Goal: Navigation & Orientation: Find specific page/section

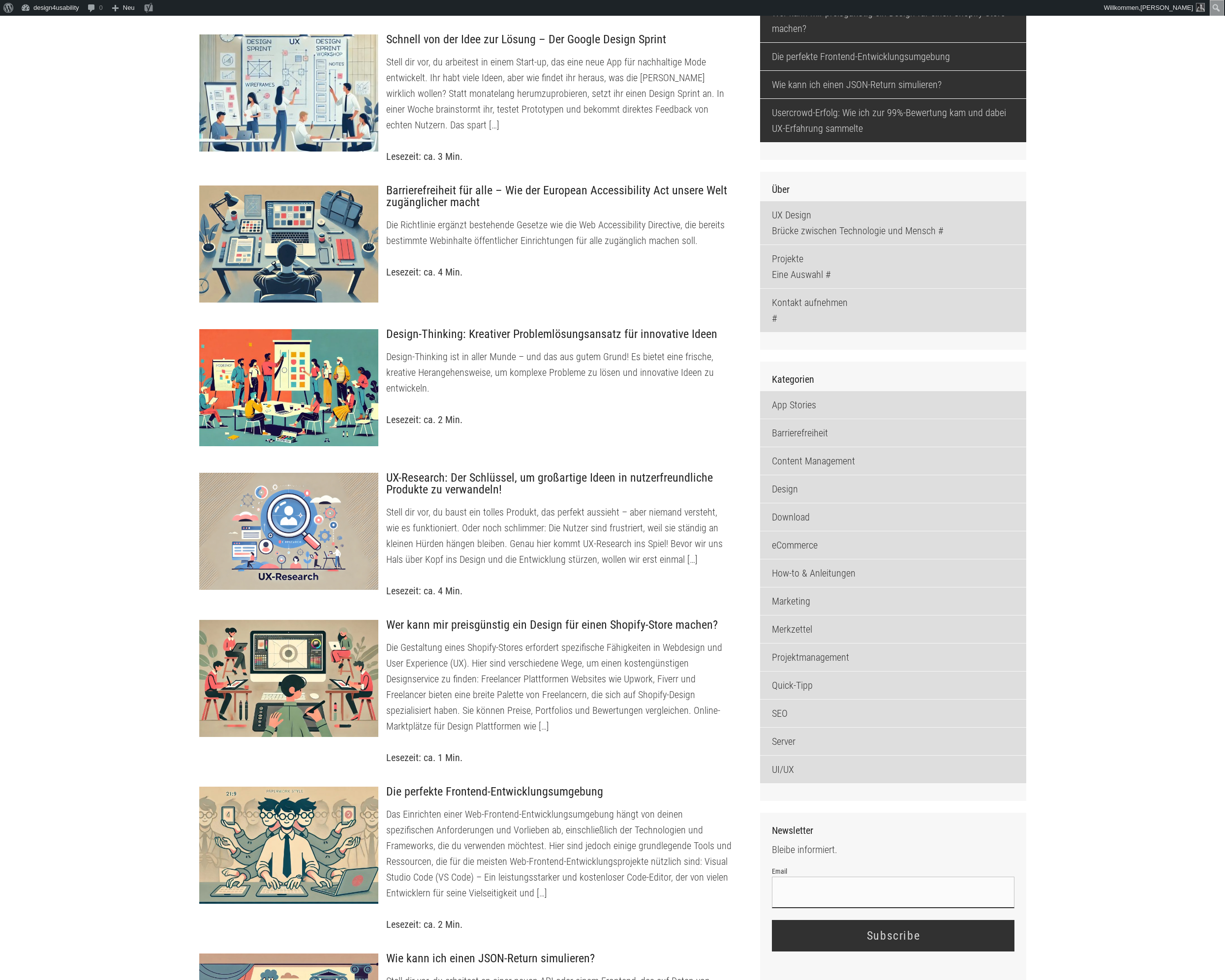
scroll to position [596, 0]
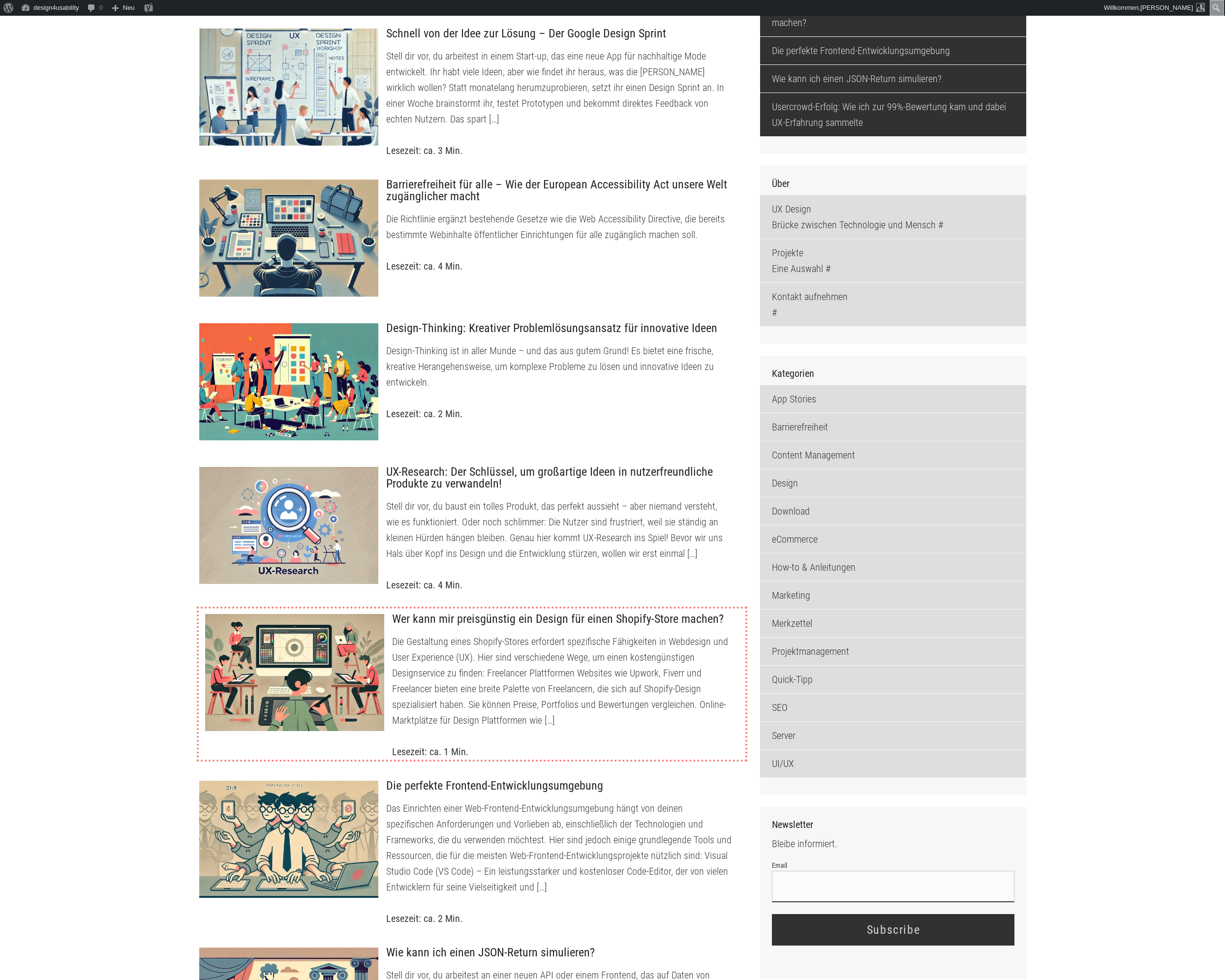
click at [421, 626] on h3 "Wer kann mir preisgünstig ein Design für einen Shopify-Store machen?" at bounding box center [565, 619] width 346 height 13
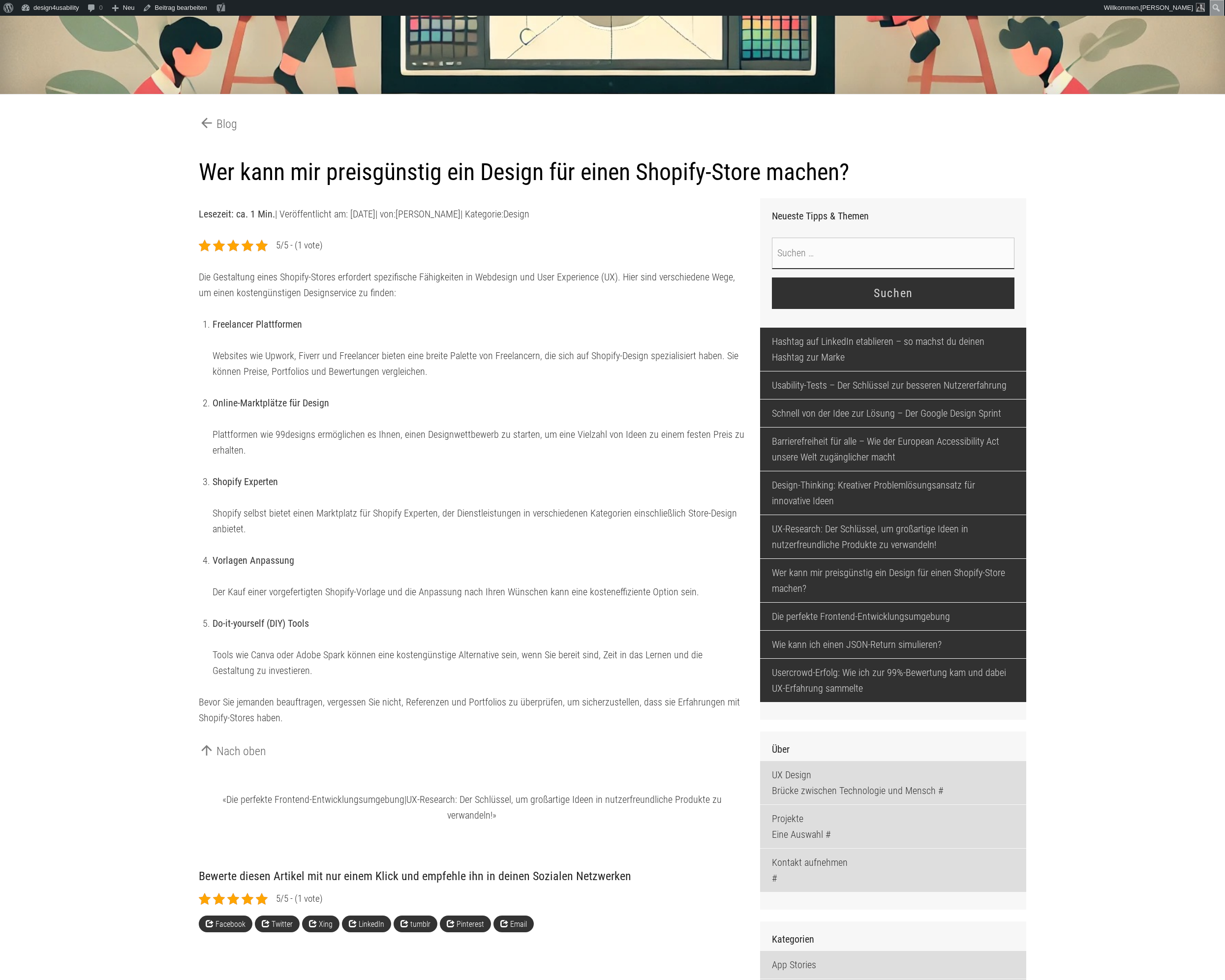
scroll to position [205, 0]
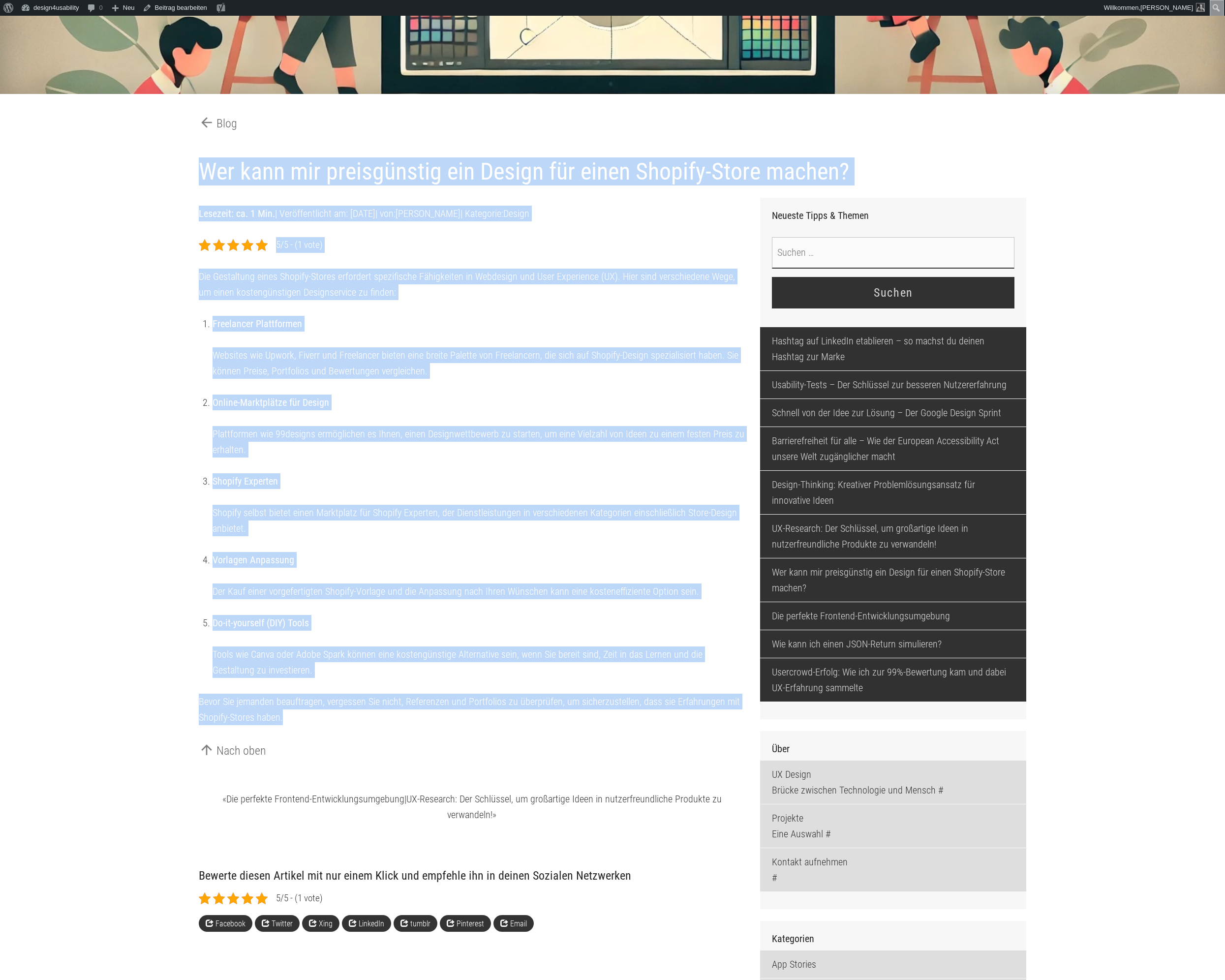
drag, startPoint x: 200, startPoint y: 174, endPoint x: 299, endPoint y: 736, distance: 570.7
click at [299, 105] on article "Wer kann mir preisgünstig ein Design für einen Shopify-Store machen? Lesezeit: …" at bounding box center [613, 105] width 843 height 0
copy article "Lor ipsu dol sitametconse adi Elitse doe tempo Incidid-Utlab etdolo? Magnaali: …"
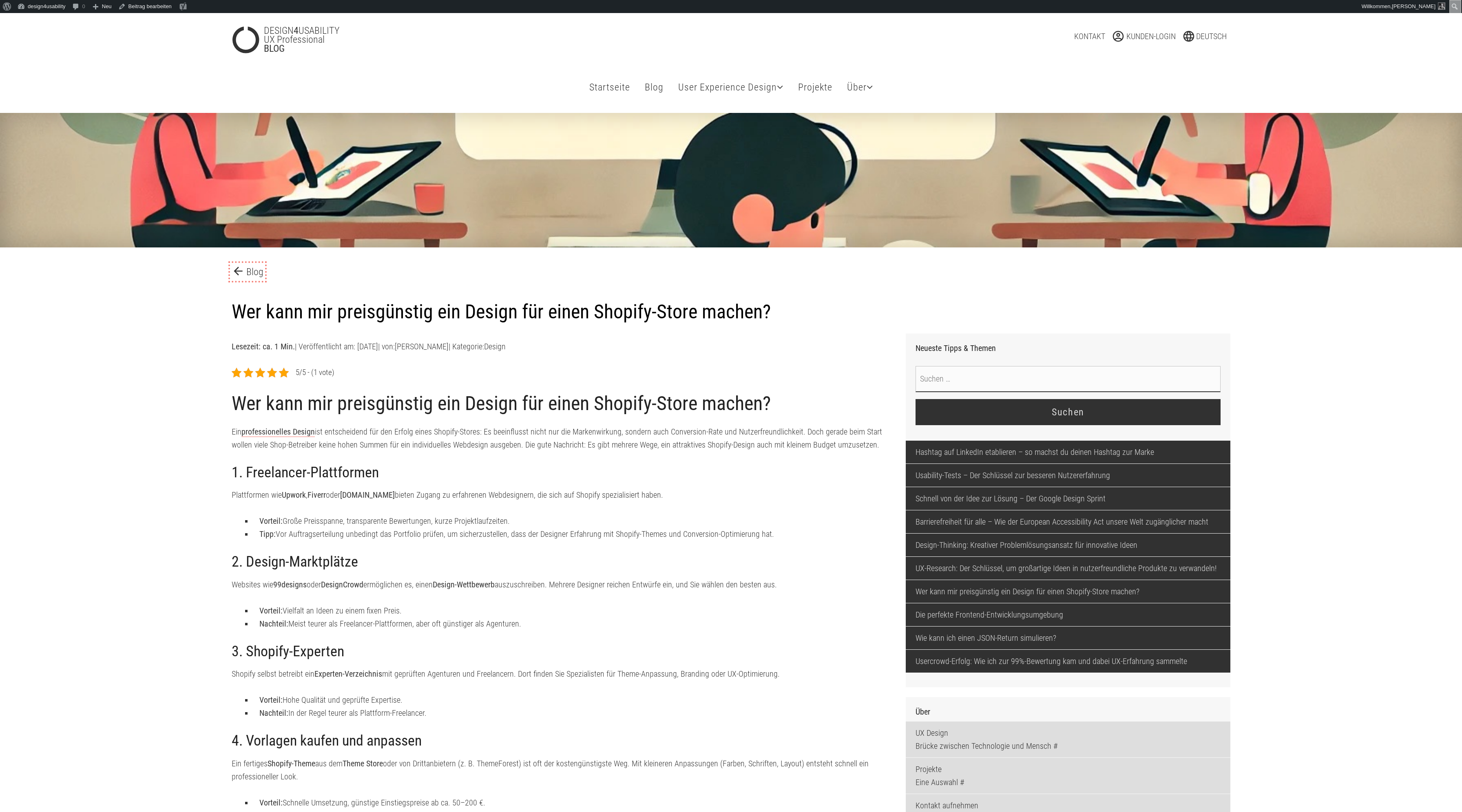
click at [256, 271] on link "arrow_back Blog" at bounding box center [247, 272] width 32 height 15
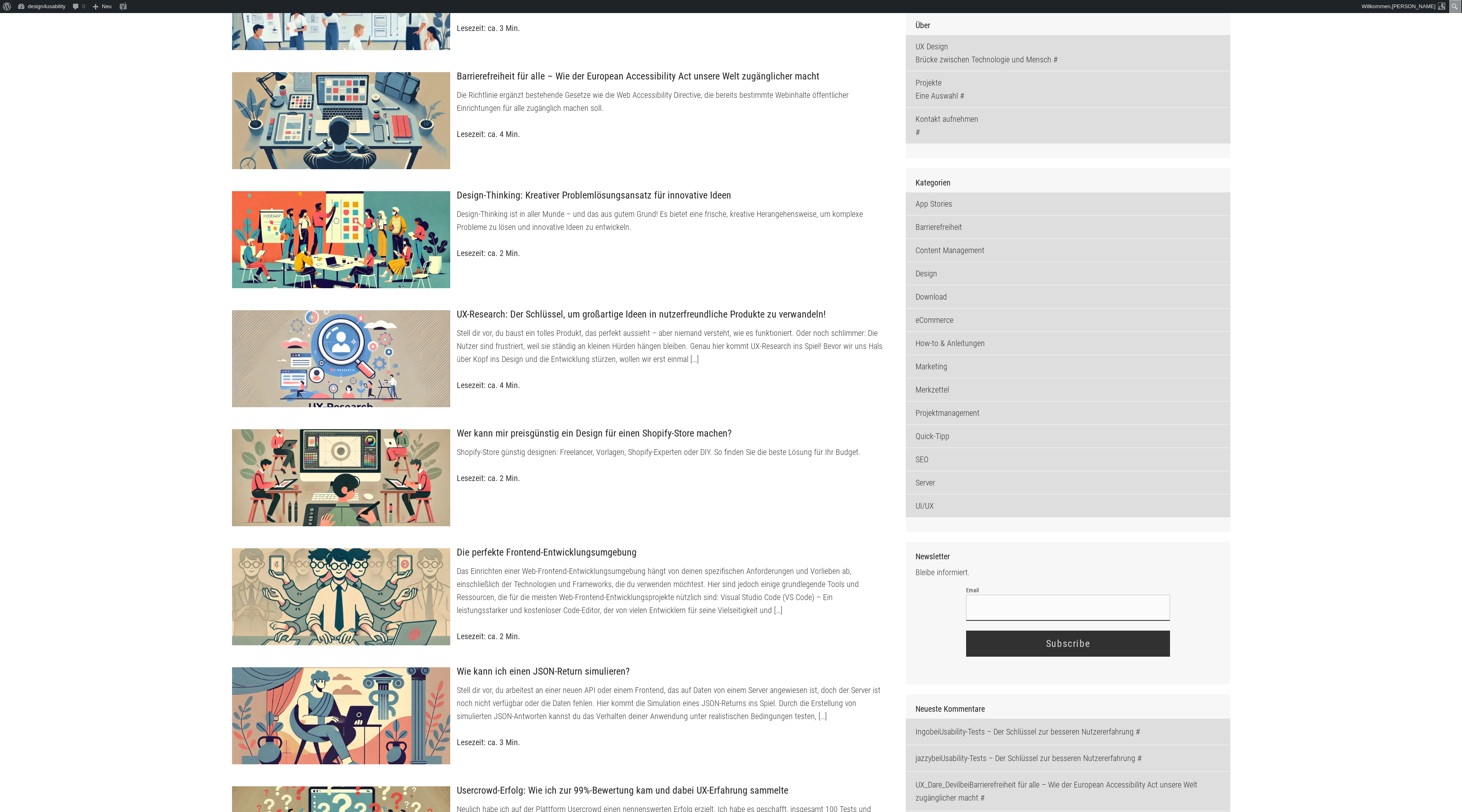
scroll to position [547, 0]
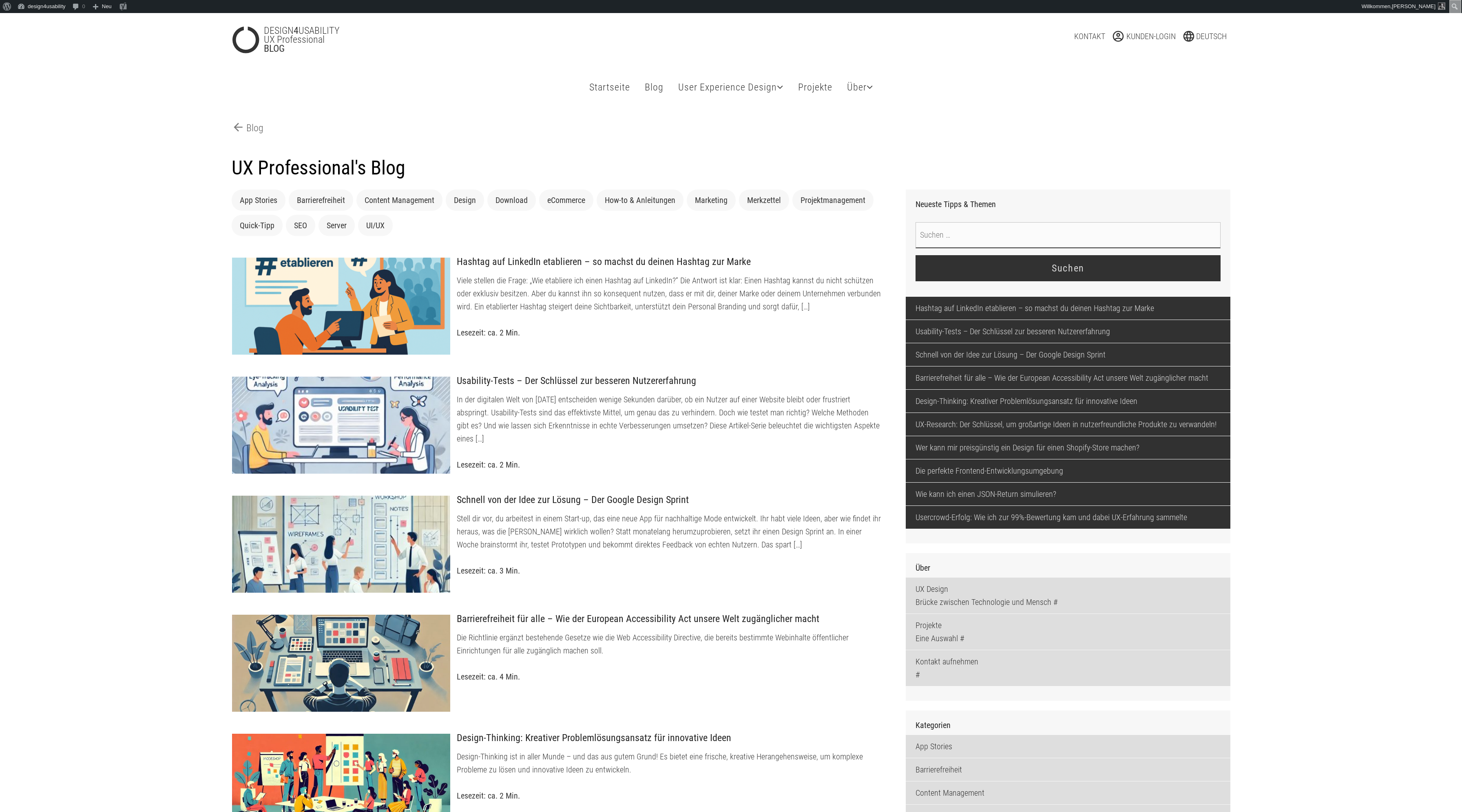
click at [1246, 38] on div "DESIGN 4 USABILITY UX Professional BLOG language Deutsch Deutsch English Pусски…" at bounding box center [731, 36] width 1462 height 45
click at [1210, 37] on span "Deutsch" at bounding box center [1212, 36] width 31 height 10
click at [1200, 252] on link "日本の" at bounding box center [1216, 255] width 54 height 31
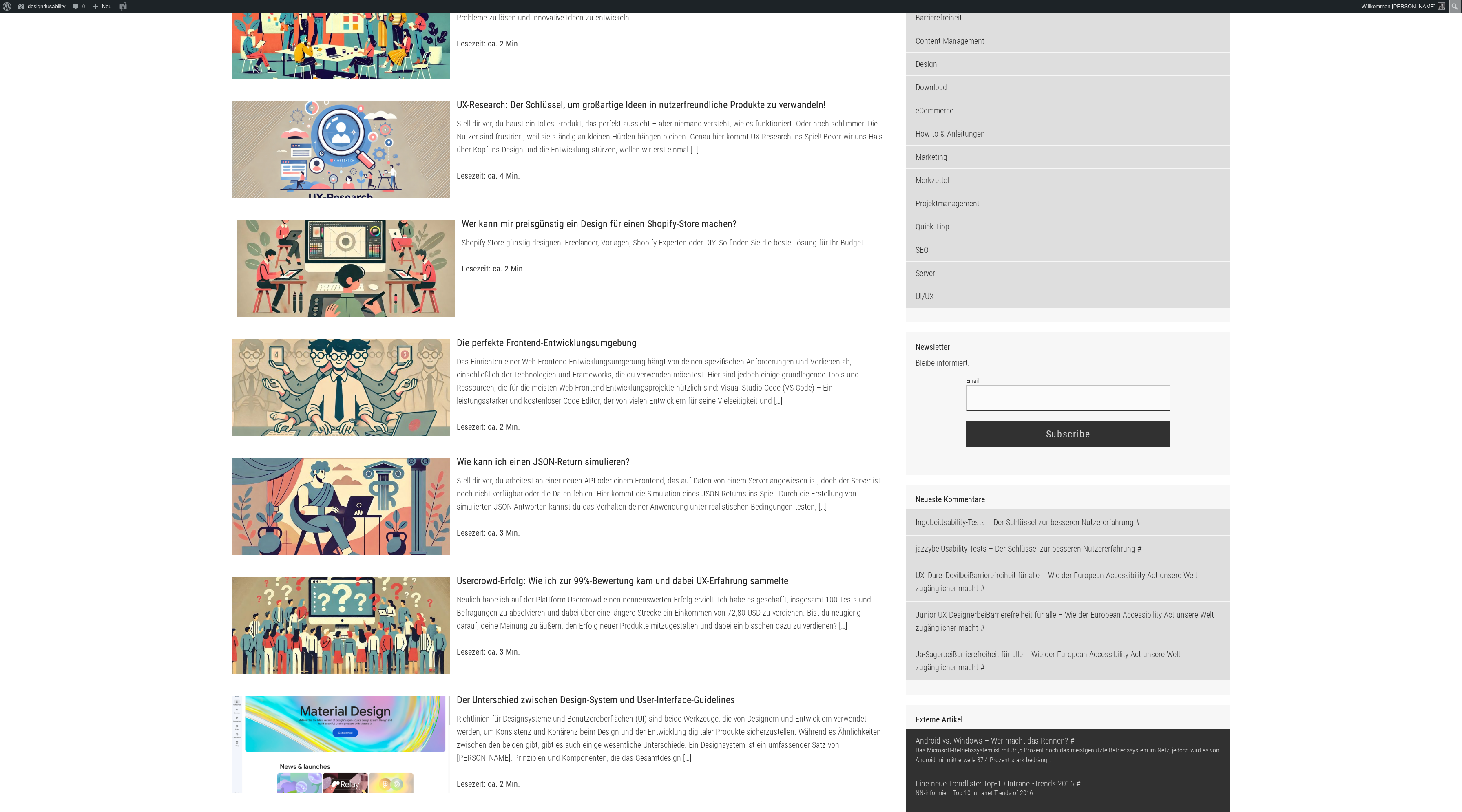
scroll to position [742, 0]
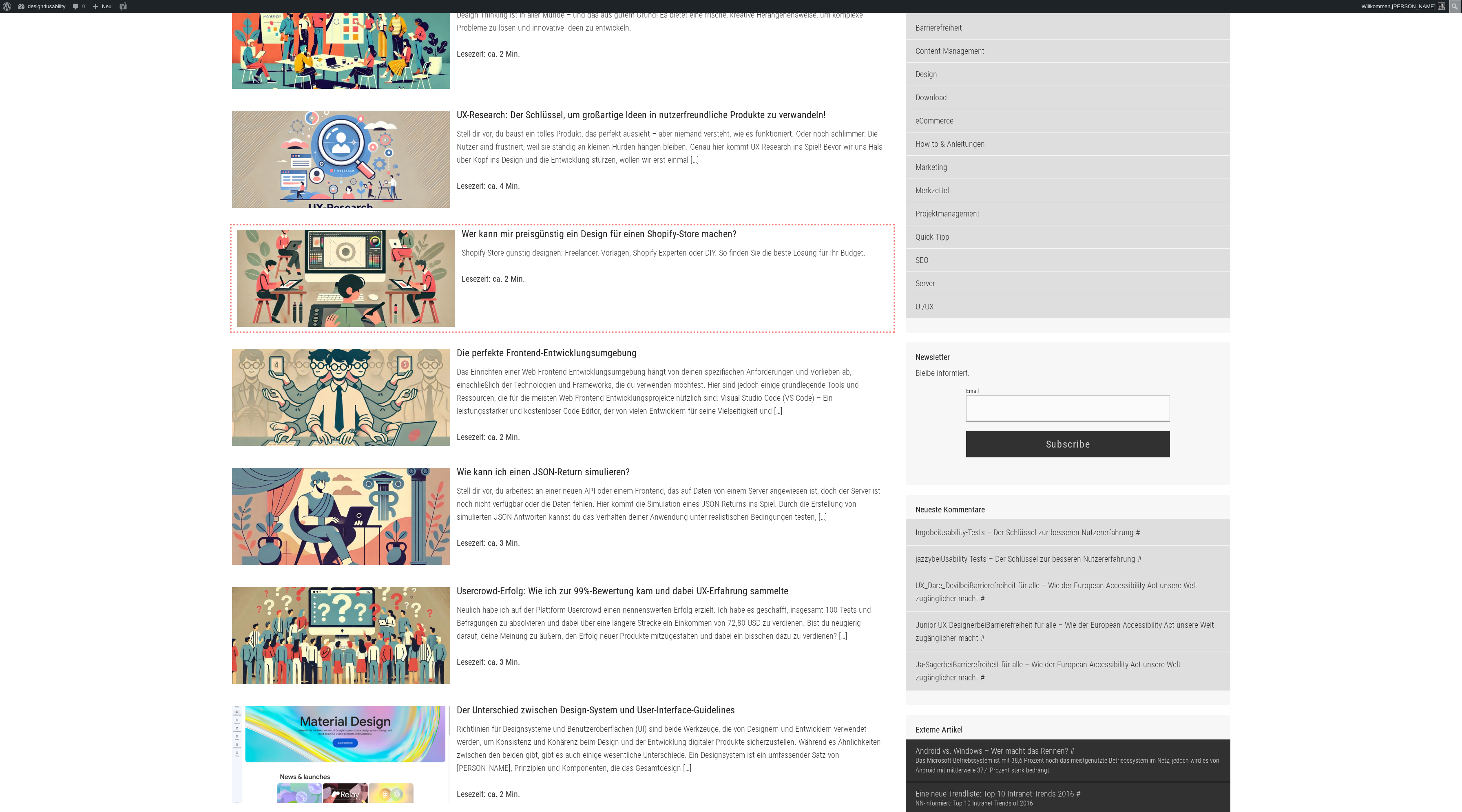
click at [408, 256] on div at bounding box center [346, 279] width 219 height 98
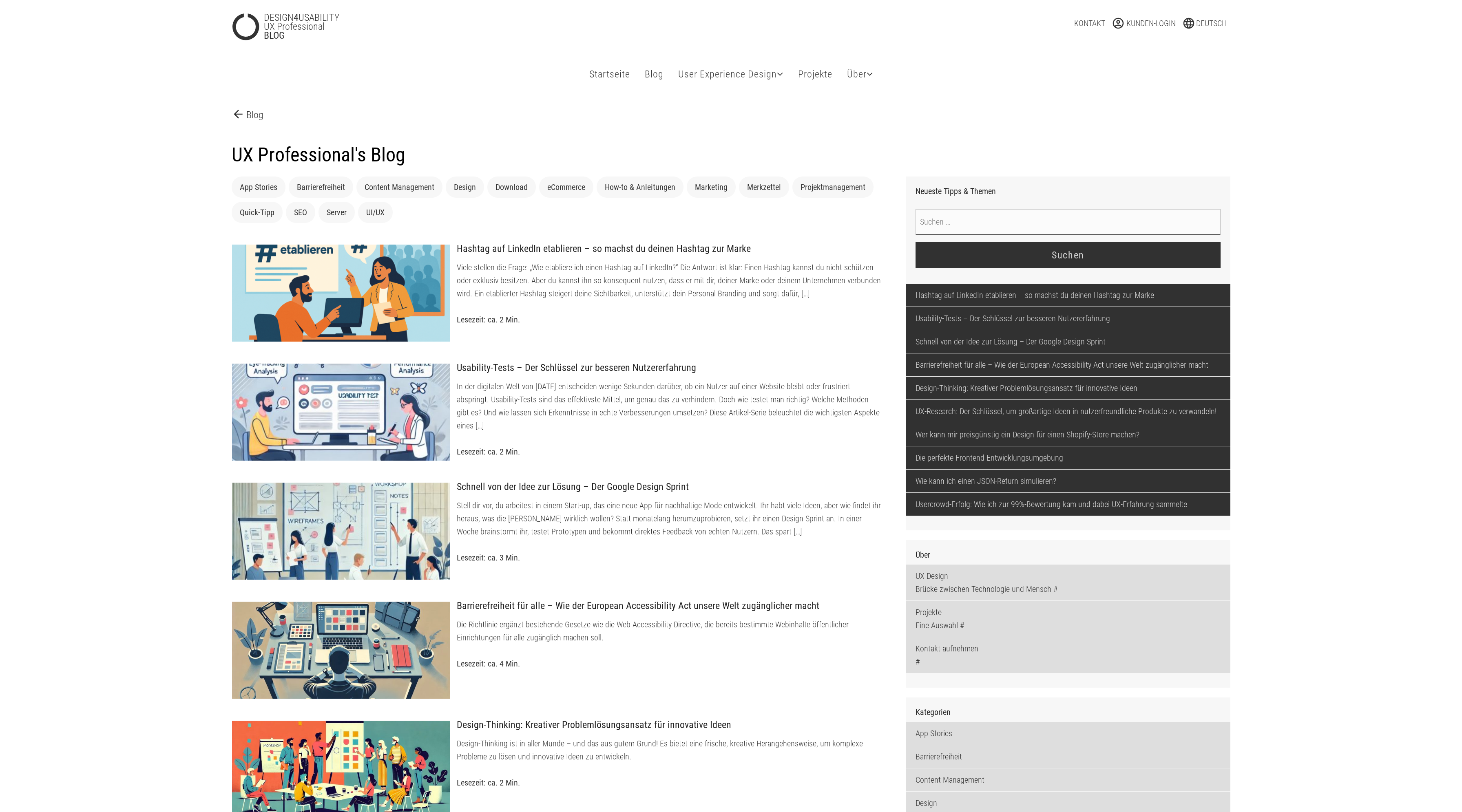
click at [686, 111] on p "arrow_back Blog" at bounding box center [731, 114] width 999 height 15
